Goal: Ask a question

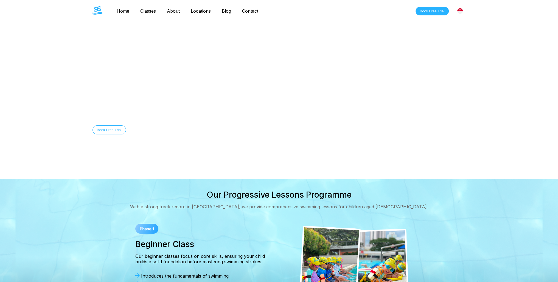
click at [461, 12] on img at bounding box center [460, 10] width 5 height 5
click at [456, 22] on div "[GEOGRAPHIC_DATA]" at bounding box center [435, 22] width 61 height 11
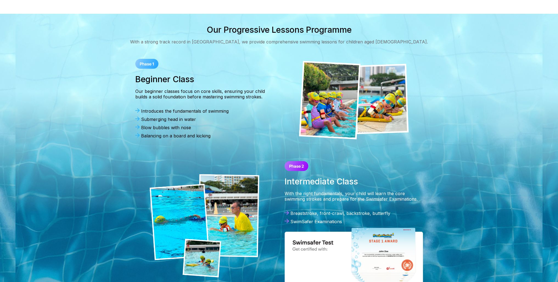
scroll to position [357, 0]
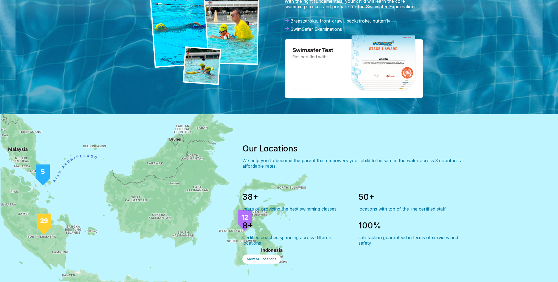
click at [497, 170] on div "Our Locations We help you to become the parent that empowers your child to be s…" at bounding box center [279, 203] width 558 height 179
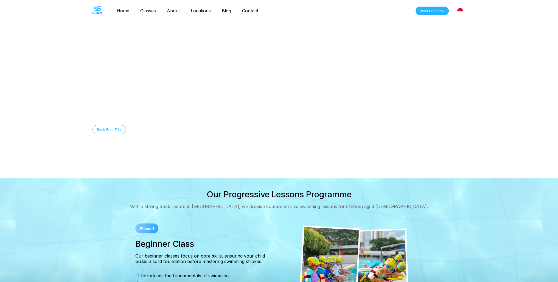
scroll to position [0, 0]
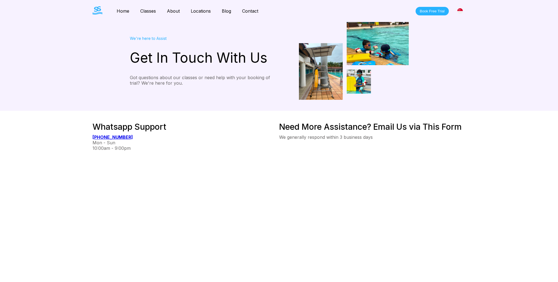
click at [147, 12] on link "Classes" at bounding box center [148, 10] width 27 height 5
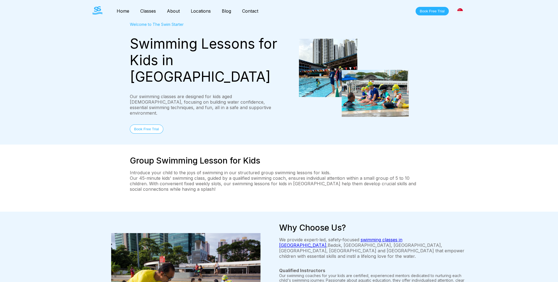
click at [123, 11] on link "Home" at bounding box center [123, 10] width 24 height 5
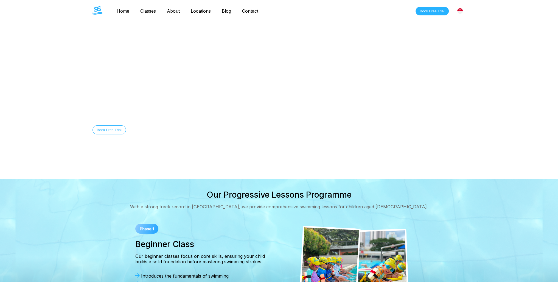
click at [225, 12] on link "Blog" at bounding box center [226, 10] width 20 height 5
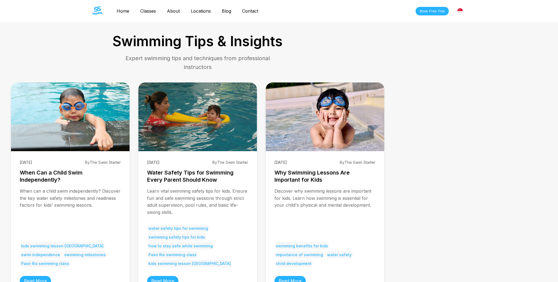
click at [246, 10] on link "Contact" at bounding box center [250, 10] width 27 height 5
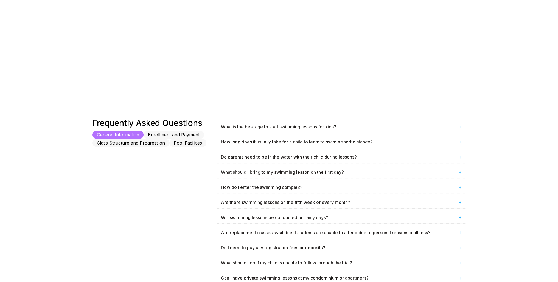
scroll to position [247, 0]
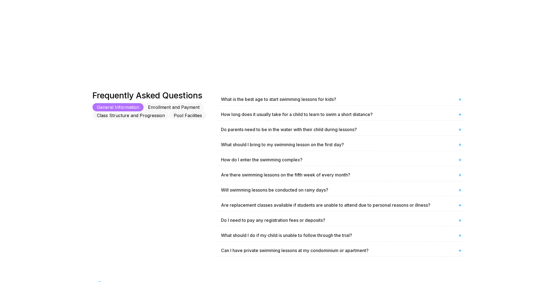
click at [172, 106] on button "Enrollment and Payment" at bounding box center [174, 107] width 60 height 8
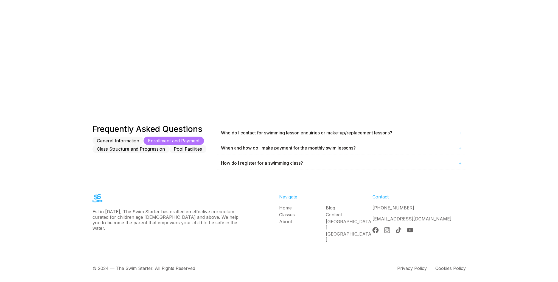
scroll to position [207, 0]
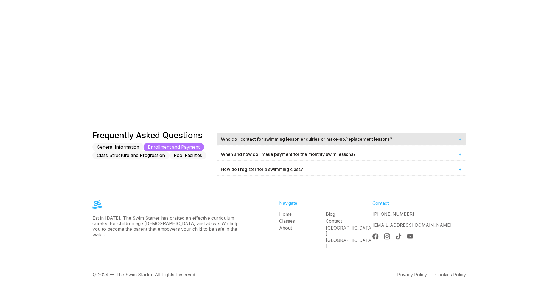
click at [458, 136] on div "Who do I contact for swimming lesson enquiries or make-up/replacement lessons? +" at bounding box center [341, 139] width 249 height 12
